Goal: Use online tool/utility: Utilize a website feature to perform a specific function

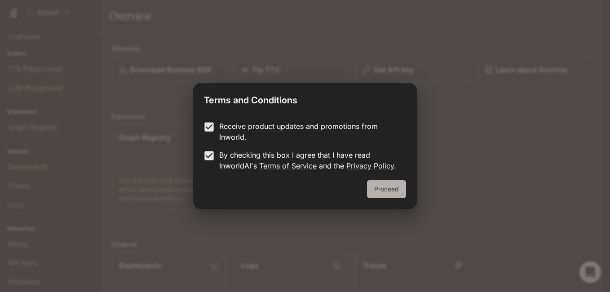
click at [393, 193] on button "Proceed" at bounding box center [386, 189] width 39 height 18
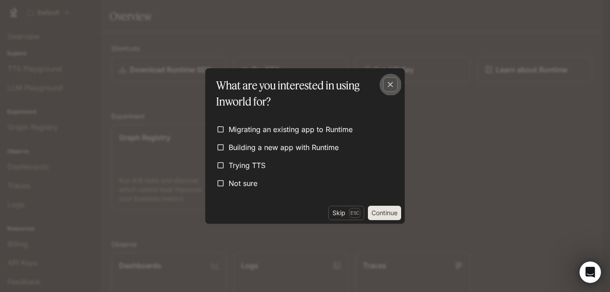
click at [395, 84] on div "button" at bounding box center [390, 84] width 14 height 14
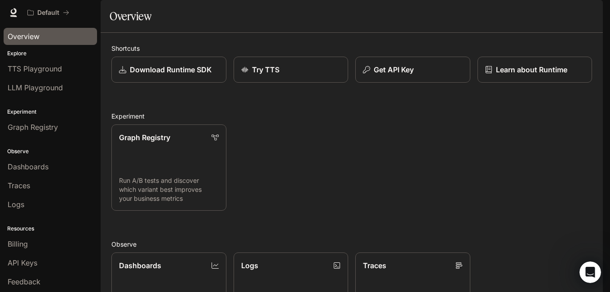
click at [28, 38] on span "Overview" at bounding box center [24, 36] width 32 height 11
click at [34, 71] on span "TTS Playground" at bounding box center [35, 68] width 54 height 11
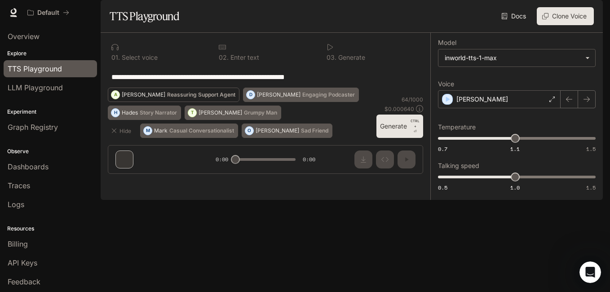
click at [165, 97] on p "[PERSON_NAME]" at bounding box center [144, 94] width 44 height 5
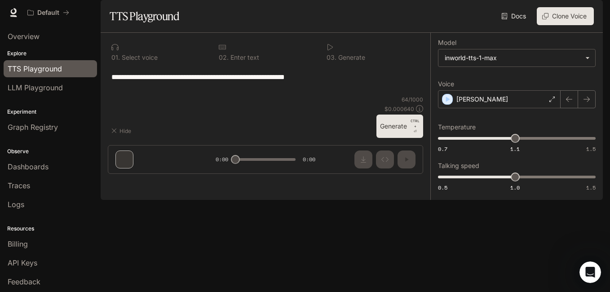
type textarea "**********"
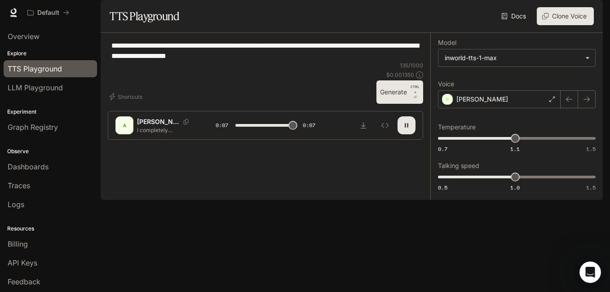
type input "*"
click at [547, 108] on div "[PERSON_NAME]" at bounding box center [499, 99] width 123 height 18
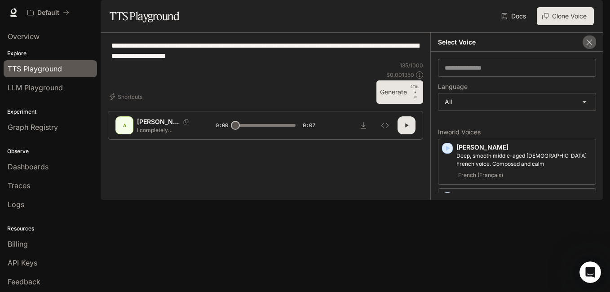
click at [592, 47] on icon "button" at bounding box center [588, 42] width 9 height 9
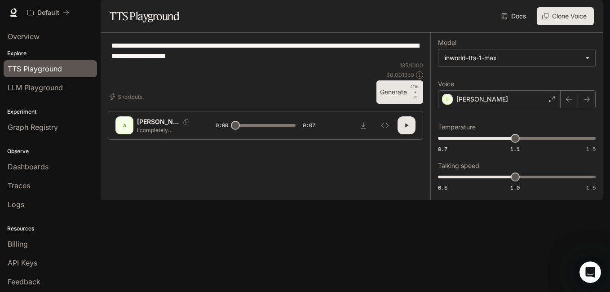
click at [267, 144] on div at bounding box center [265, 117] width 215 height 54
click at [480, 145] on span "0.7 1.1 1.5 0.92" at bounding box center [515, 138] width 154 height 13
type input "***"
drag, startPoint x: 525, startPoint y: 161, endPoint x: 514, endPoint y: 159, distance: 10.5
click at [514, 145] on span "0.7 1.1 1.5 1.1" at bounding box center [515, 138] width 154 height 13
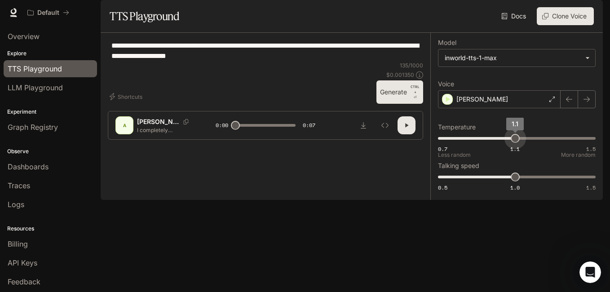
click at [514, 143] on span "1.1" at bounding box center [514, 138] width 9 height 9
click at [553, 108] on div "[PERSON_NAME]" at bounding box center [499, 99] width 123 height 18
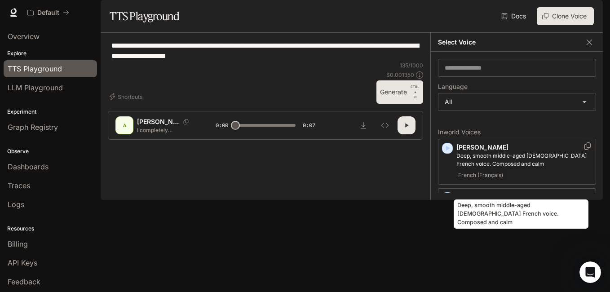
click at [538, 168] on p "Deep, smooth middle-aged [DEMOGRAPHIC_DATA] French voice. Composed and calm" at bounding box center [524, 160] width 136 height 16
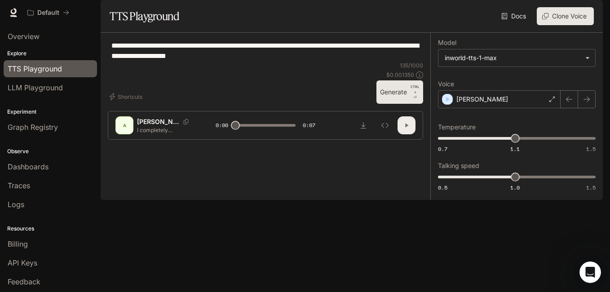
click at [401, 134] on button "button" at bounding box center [406, 125] width 18 height 18
click at [183, 134] on p "I completely understand your frustration with this situation. Let me look into …" at bounding box center [165, 130] width 57 height 8
type input "***"
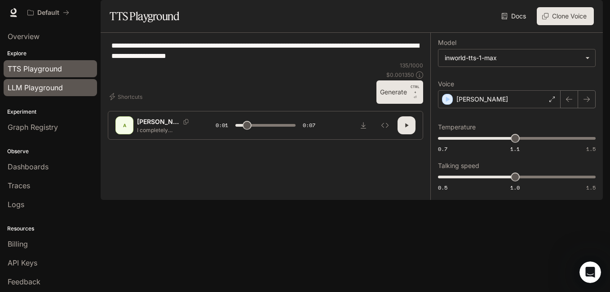
click at [72, 95] on link "LLM Playground" at bounding box center [50, 87] width 93 height 17
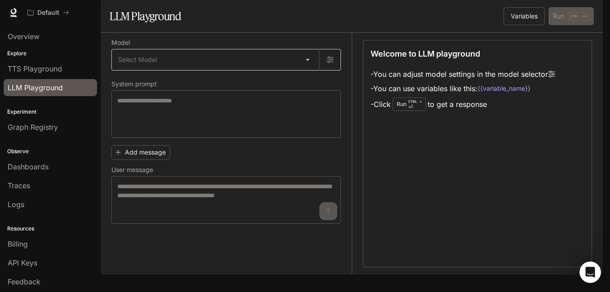
click at [142, 84] on body "Skip to main content Default Runtime Runtime Documentation Documentation Portal…" at bounding box center [305, 146] width 610 height 292
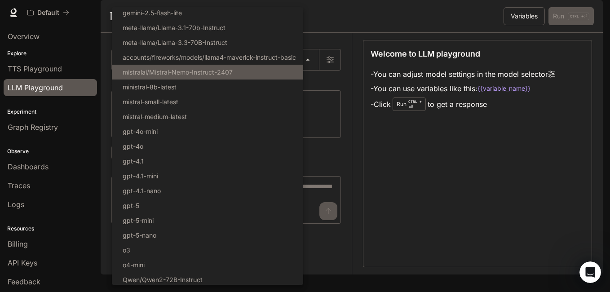
scroll to position [93, 0]
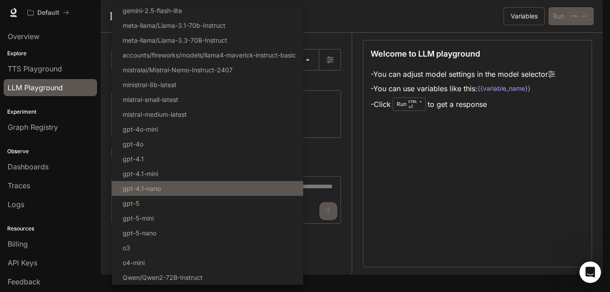
click at [176, 177] on li "gpt-4.1-mini" at bounding box center [207, 173] width 191 height 15
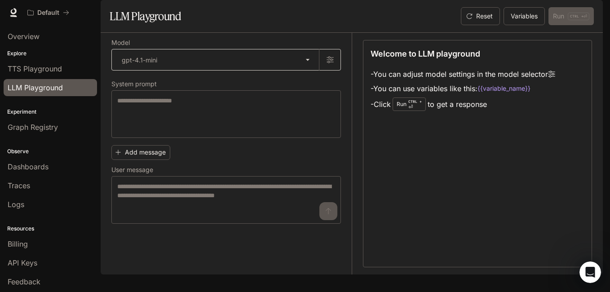
click at [194, 90] on body "**********" at bounding box center [305, 146] width 610 height 292
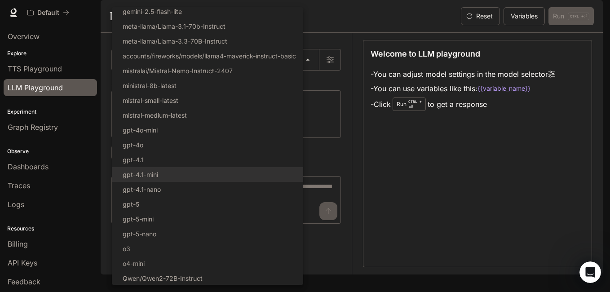
scroll to position [93, 0]
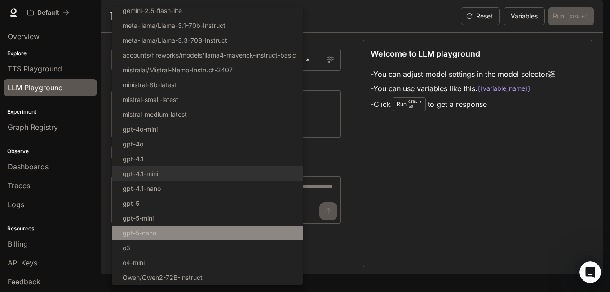
click at [181, 231] on li "gpt-5-nano" at bounding box center [207, 232] width 191 height 15
type input "**********"
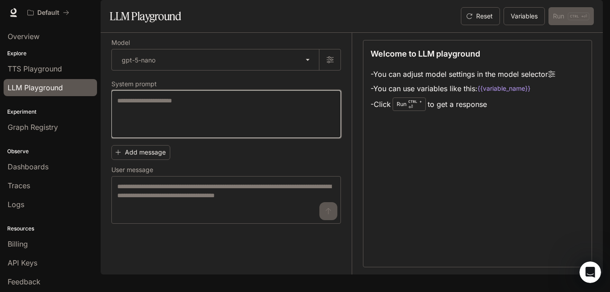
click at [167, 132] on textarea at bounding box center [226, 114] width 218 height 36
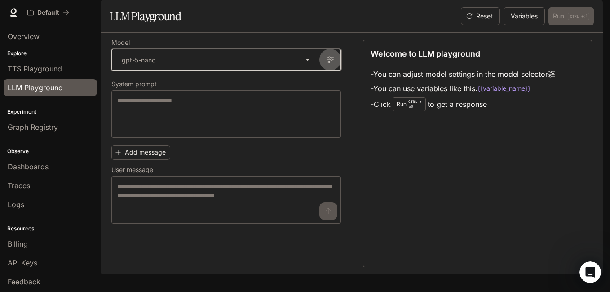
click at [332, 70] on button "button" at bounding box center [330, 60] width 22 height 22
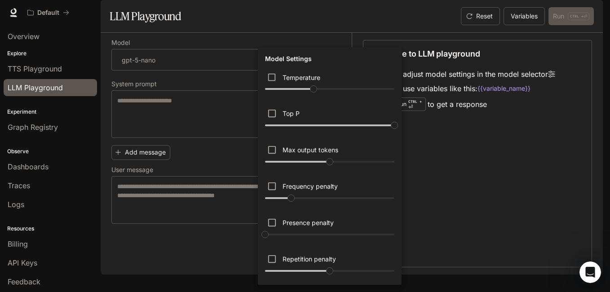
click at [154, 154] on div at bounding box center [305, 146] width 610 height 292
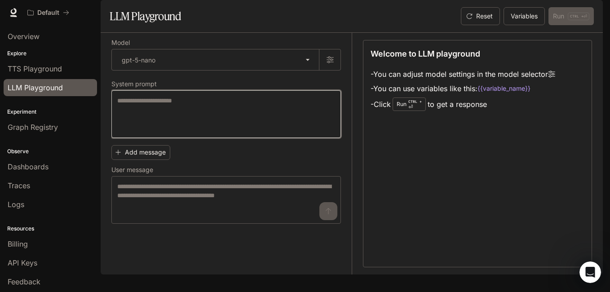
click at [154, 132] on textarea at bounding box center [226, 114] width 218 height 36
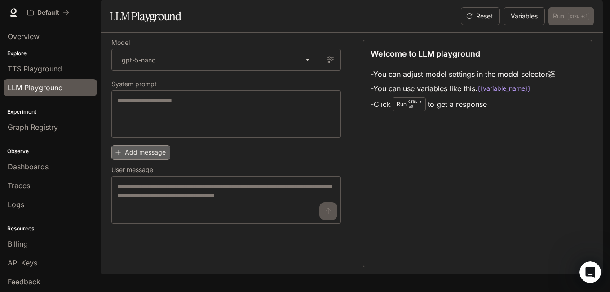
click at [142, 160] on button "Add message" at bounding box center [140, 152] width 59 height 15
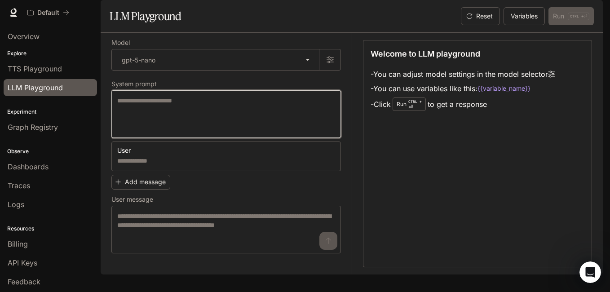
click at [158, 132] on textarea at bounding box center [226, 114] width 218 height 36
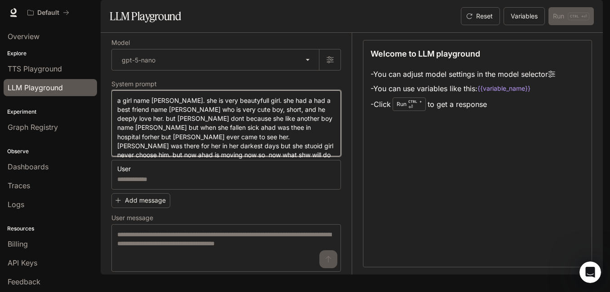
scroll to position [18, 0]
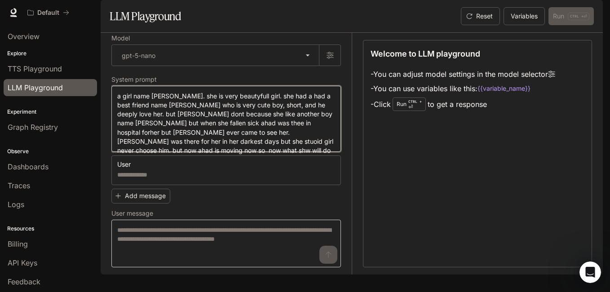
type textarea "**********"
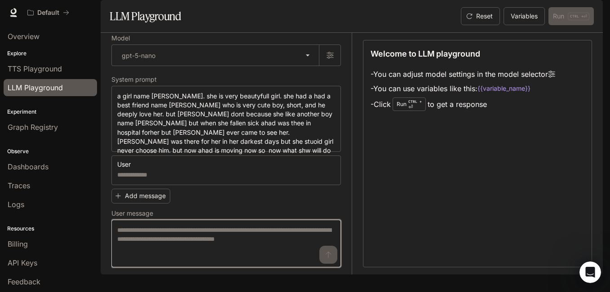
click at [265, 246] on textarea at bounding box center [226, 243] width 218 height 36
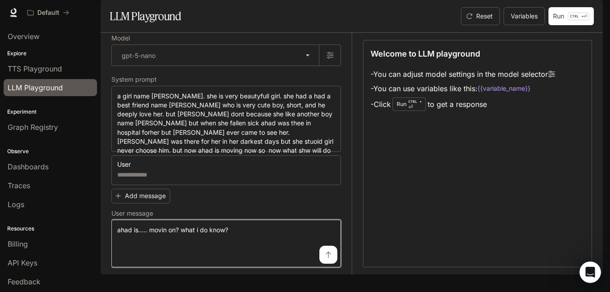
type textarea "**********"
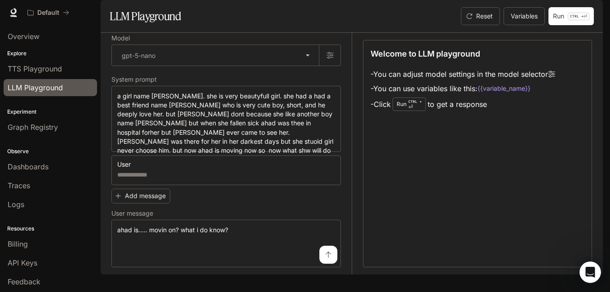
click at [319, 263] on button "submit" at bounding box center [328, 255] width 18 height 18
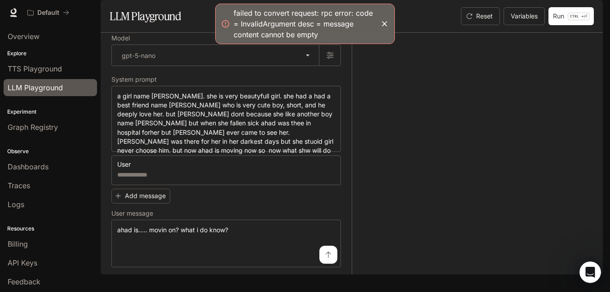
click at [319, 263] on button "submit" at bounding box center [328, 255] width 18 height 18
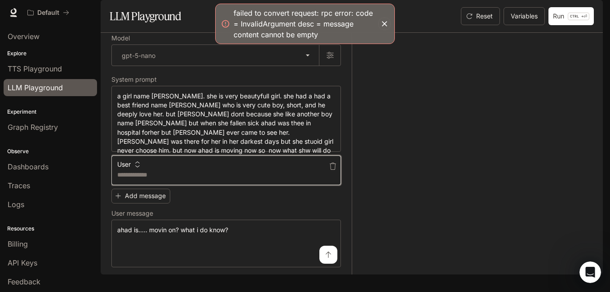
click at [175, 179] on textarea at bounding box center [226, 174] width 218 height 9
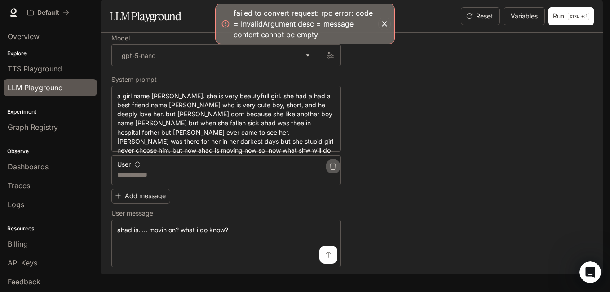
click at [329, 170] on icon "button" at bounding box center [332, 165] width 7 height 7
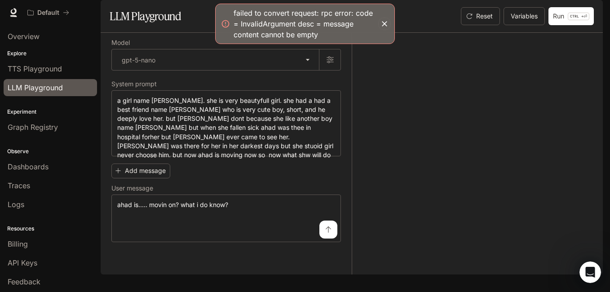
click at [332, 238] on button "submit" at bounding box center [328, 229] width 18 height 18
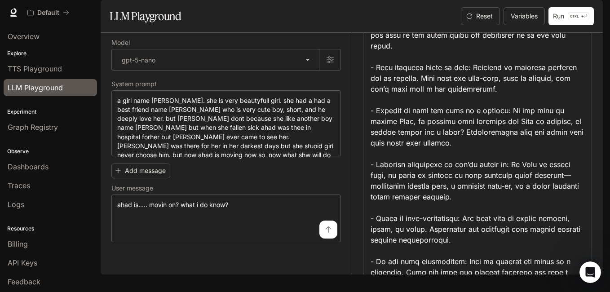
scroll to position [146, 0]
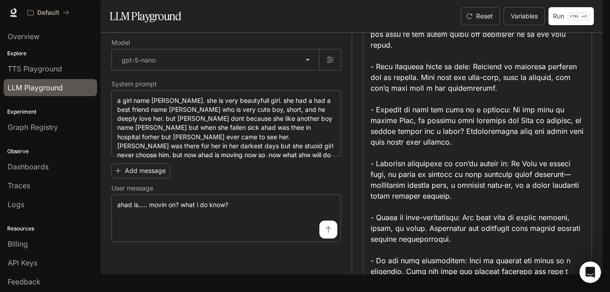
click at [596, 177] on div "**********" at bounding box center [352, 153] width 502 height 241
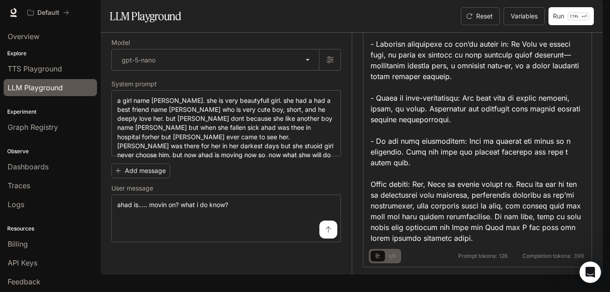
scroll to position [268, 0]
drag, startPoint x: 593, startPoint y: 233, endPoint x: 588, endPoint y: 238, distance: 7.0
click at [588, 238] on div "**********" at bounding box center [352, 153] width 502 height 241
click at [67, 130] on div "Graph Registry" at bounding box center [50, 127] width 85 height 11
